Goal: Information Seeking & Learning: Check status

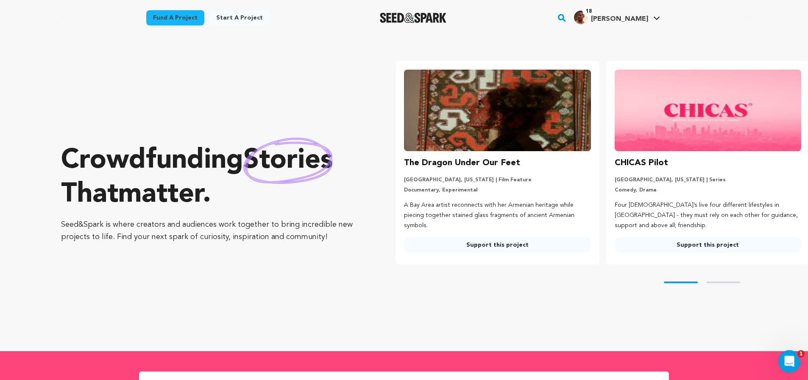
click at [789, 355] on icon "Open Intercom Messenger" at bounding box center [789, 360] width 14 height 14
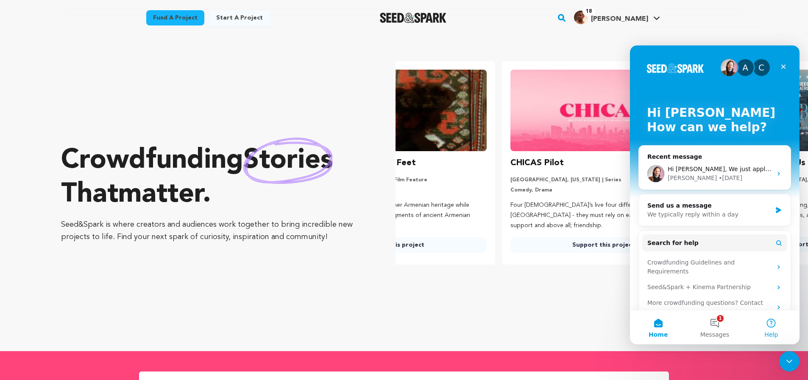
scroll to position [0, 217]
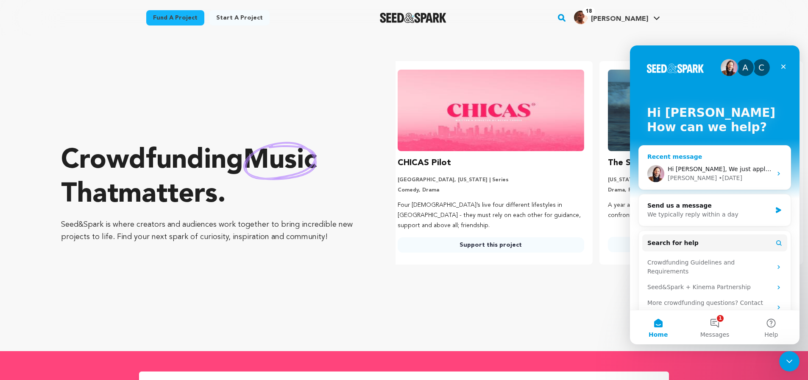
click at [742, 173] on div "[PERSON_NAME] • [DATE]" at bounding box center [720, 177] width 104 height 9
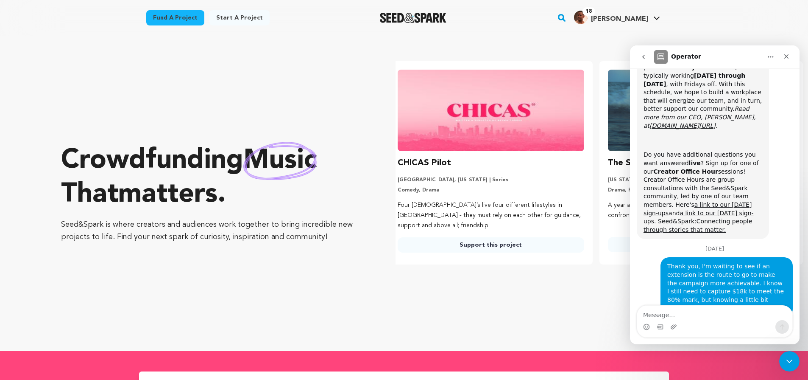
scroll to position [1664, 0]
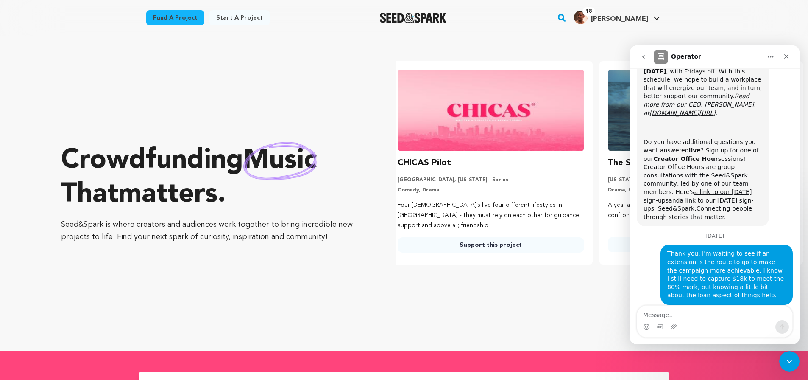
click at [572, 298] on div "Skip to prev slide page Skip to next slide page" at bounding box center [602, 282] width 413 height 36
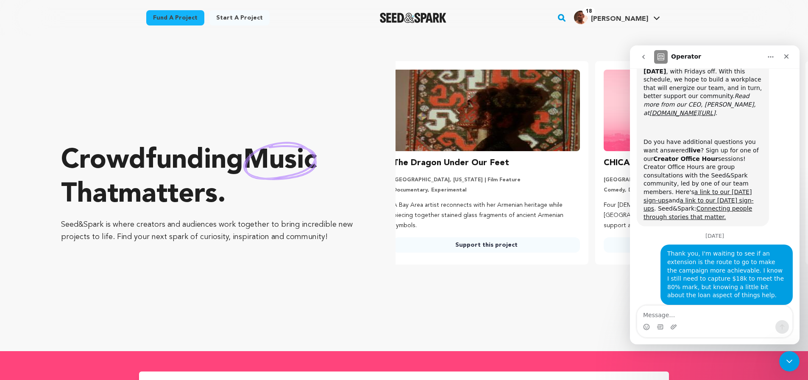
scroll to position [0, 0]
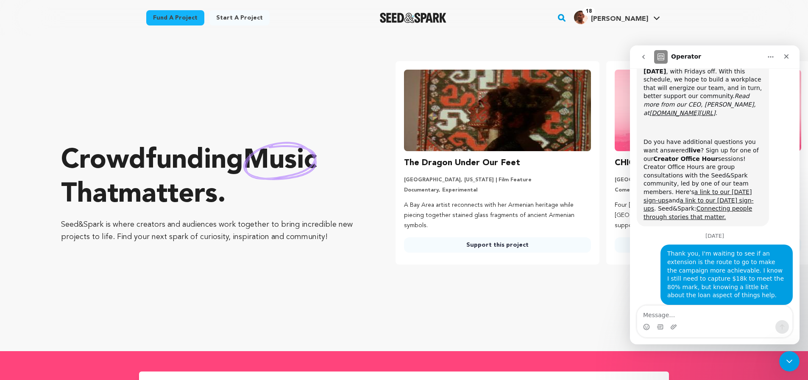
click at [622, 17] on span "[PERSON_NAME]" at bounding box center [619, 19] width 57 height 7
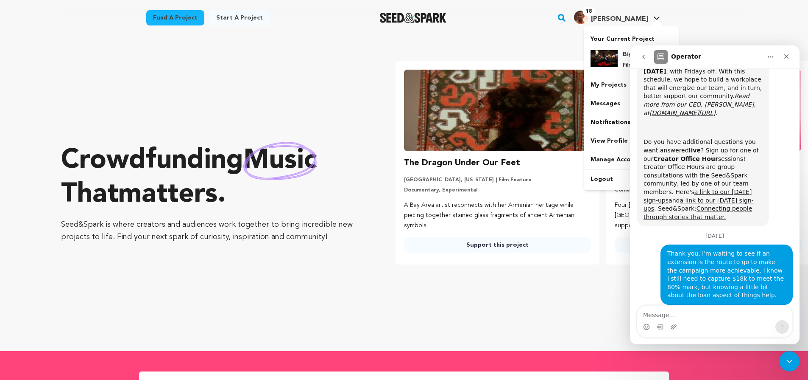
click at [621, 24] on h4 "[PERSON_NAME]" at bounding box center [619, 19] width 57 height 10
click at [617, 53] on img at bounding box center [604, 58] width 27 height 17
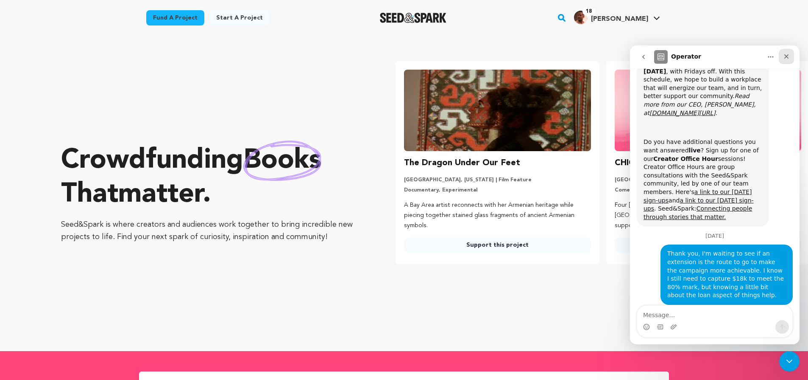
click at [784, 56] on icon "Close" at bounding box center [786, 56] width 7 height 7
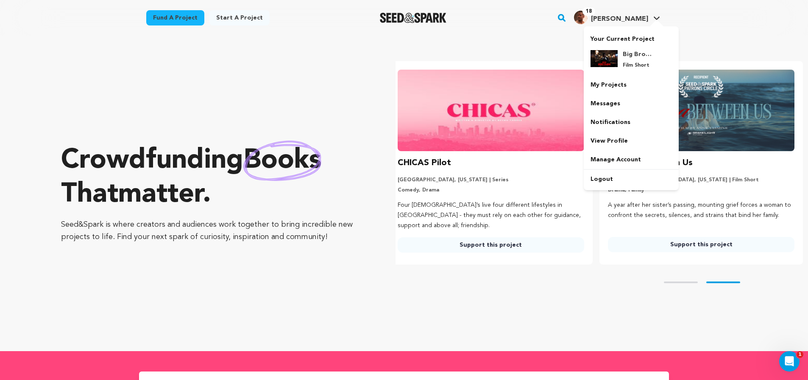
scroll to position [1664, 0]
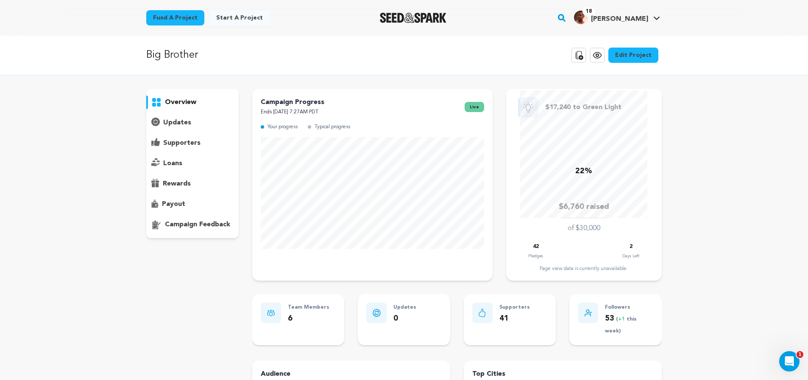
click at [205, 140] on div "supporters" at bounding box center [192, 143] width 92 height 14
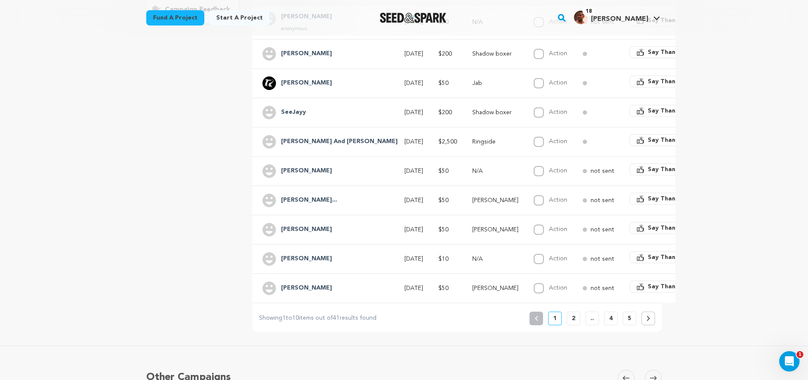
scroll to position [231, 0]
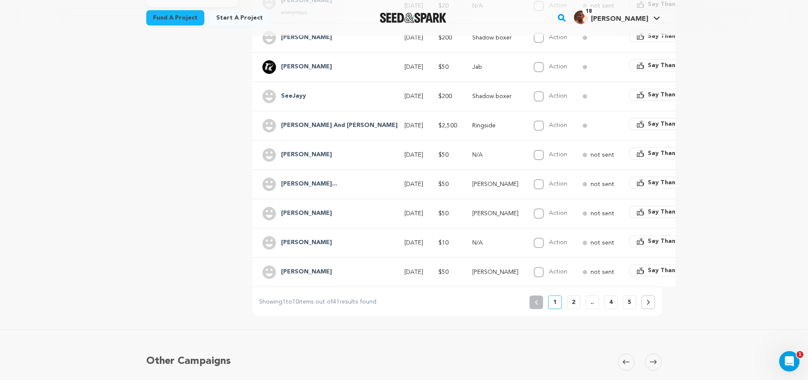
click at [565, 295] on div "Previous 1 2 .. 4 5" at bounding box center [593, 302] width 126 height 14
click at [570, 295] on button "2" at bounding box center [574, 302] width 14 height 14
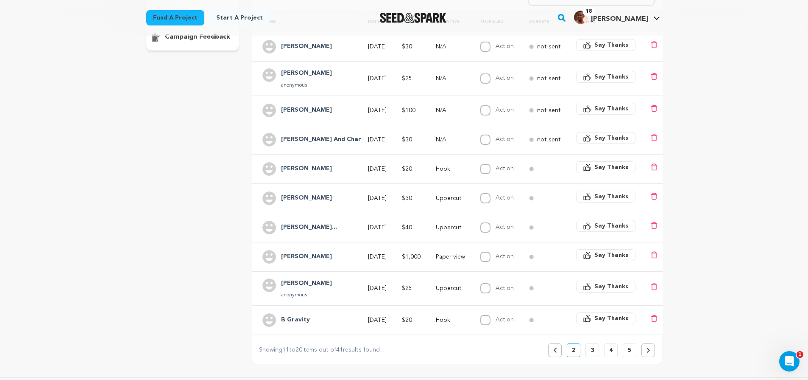
scroll to position [199, 0]
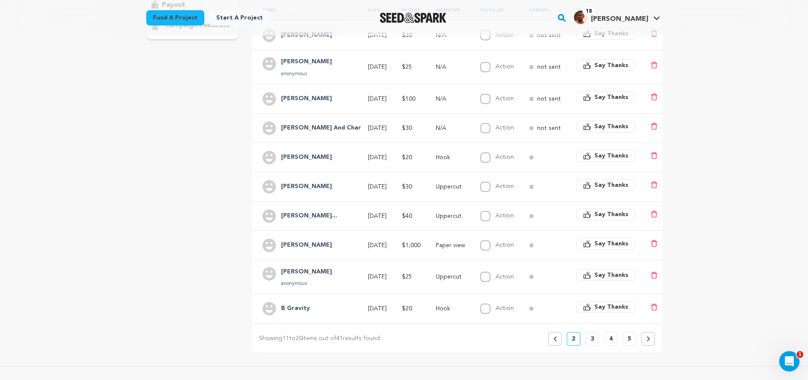
click at [592, 334] on p "3" at bounding box center [592, 338] width 3 height 8
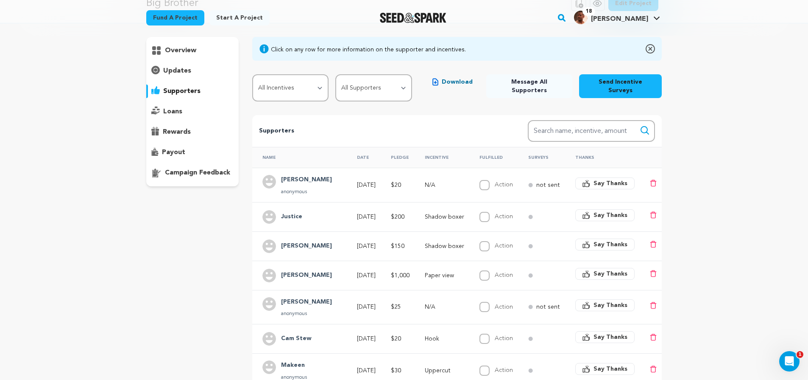
scroll to position [0, 0]
